Goal: Find specific page/section: Find specific page/section

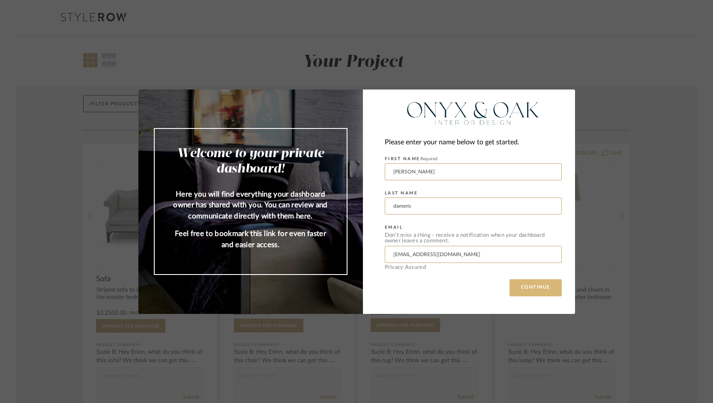
click at [530, 285] on button "CONTINUE" at bounding box center [535, 287] width 52 height 17
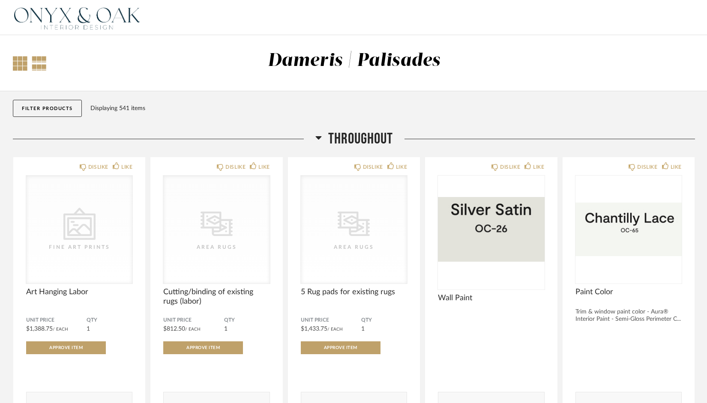
click at [21, 60] on div at bounding box center [20, 63] width 15 height 15
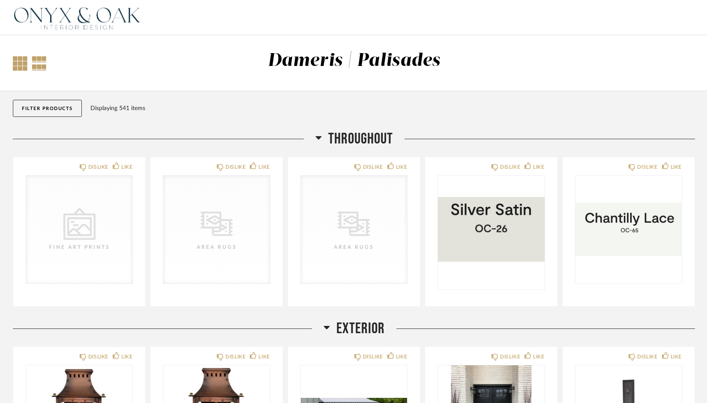
click at [37, 62] on div at bounding box center [39, 63] width 15 height 15
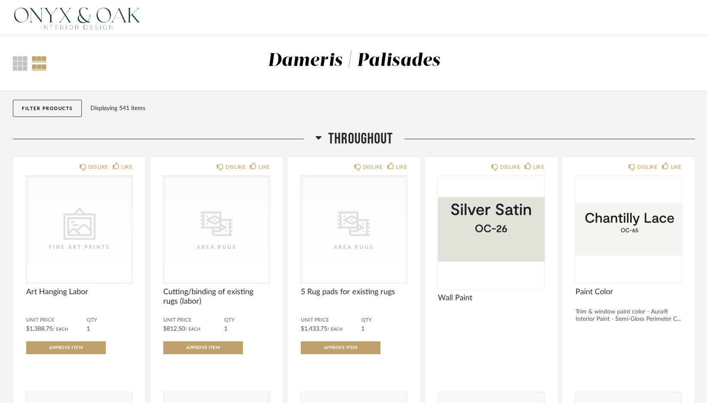
click at [346, 58] on div "Dameris | Palisades" at bounding box center [354, 61] width 173 height 18
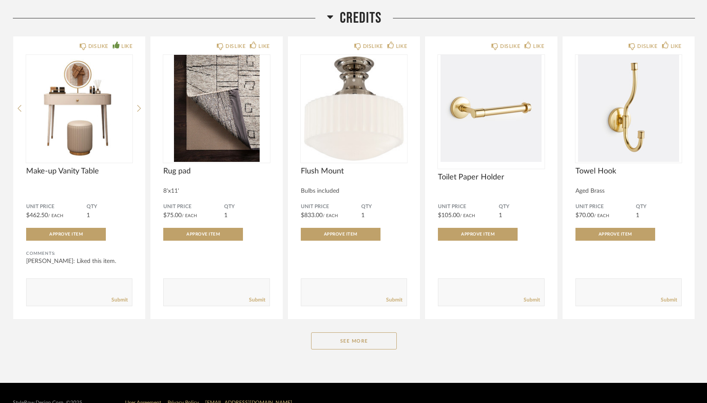
scroll to position [10087, 0]
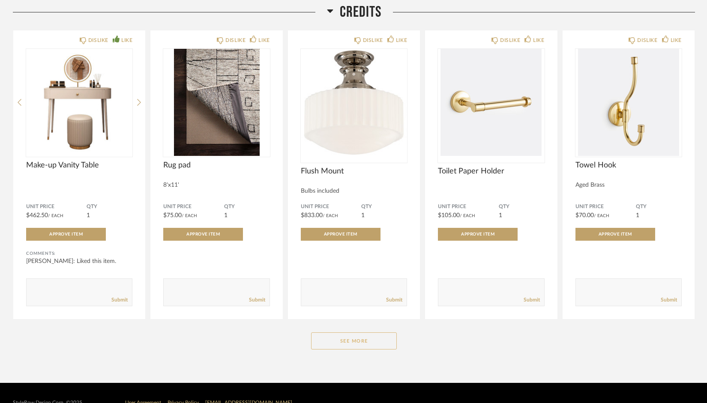
click at [343, 332] on button "See More" at bounding box center [354, 340] width 86 height 17
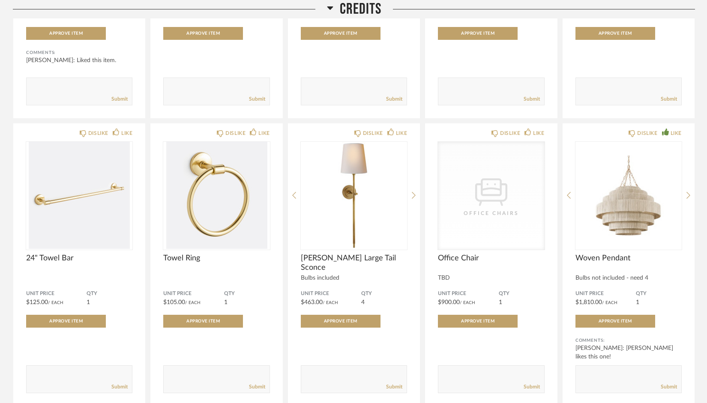
scroll to position [10375, 0]
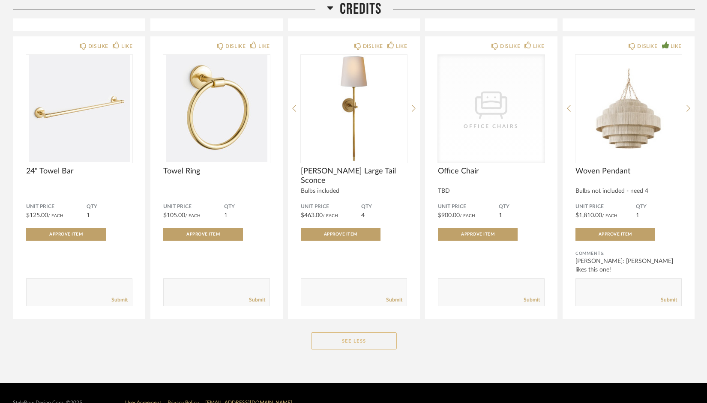
click at [342, 332] on button "See Less" at bounding box center [354, 340] width 86 height 17
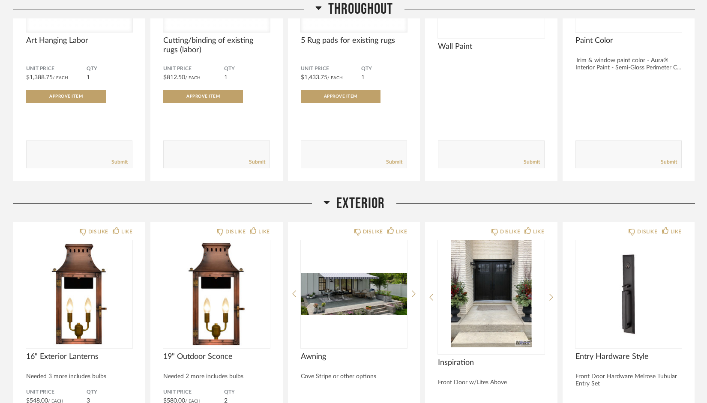
scroll to position [0, 0]
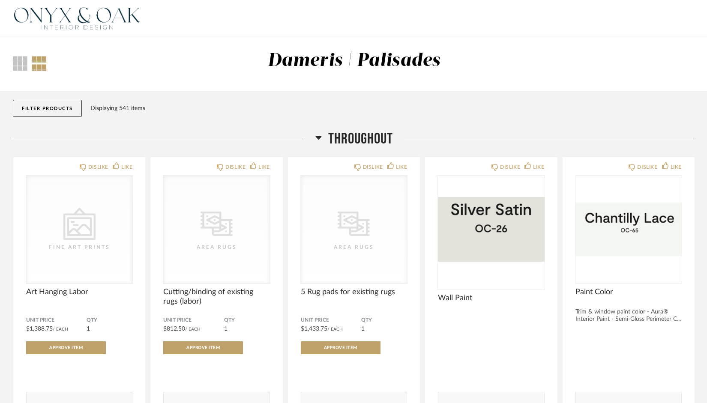
click at [373, 65] on div "Dameris | Palisades" at bounding box center [354, 61] width 173 height 18
click at [99, 9] on img at bounding box center [77, 17] width 129 height 34
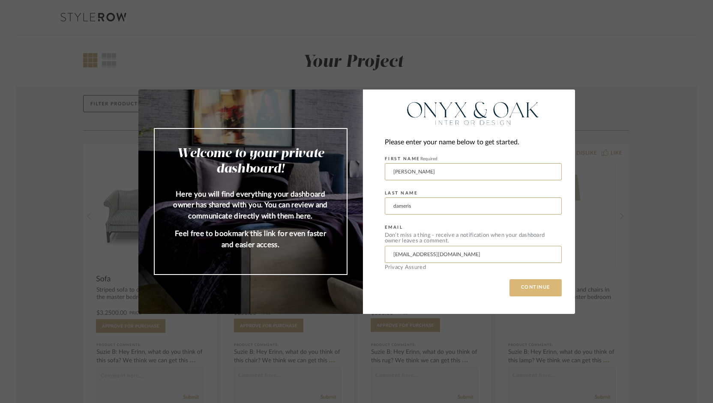
click at [524, 285] on button "CONTINUE" at bounding box center [535, 287] width 52 height 17
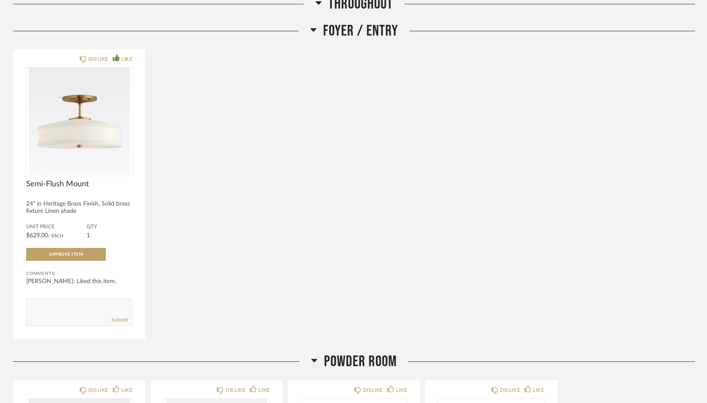
scroll to position [438, 0]
